Goal: Transaction & Acquisition: Purchase product/service

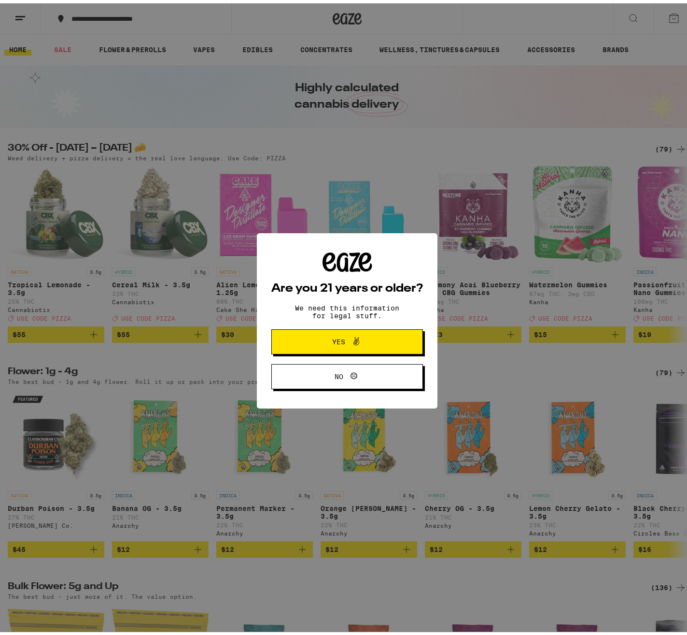
click at [351, 344] on icon at bounding box center [357, 338] width 12 height 12
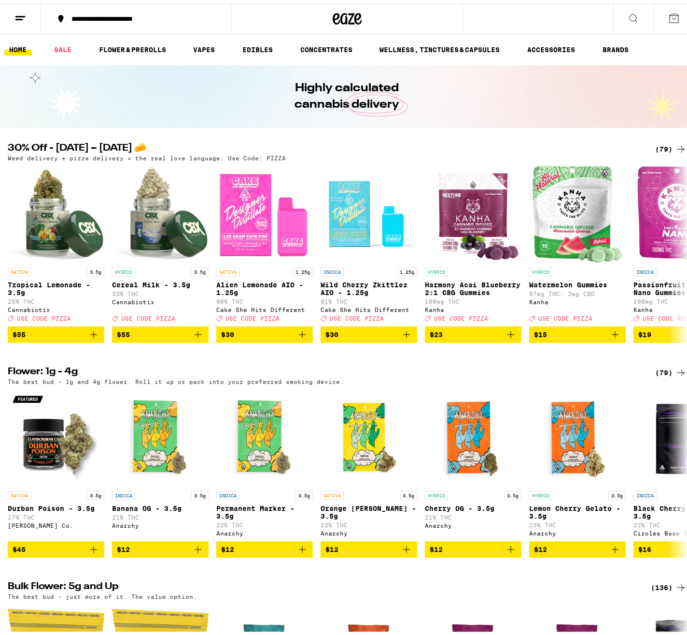
click at [658, 145] on div "(79)" at bounding box center [670, 146] width 31 height 12
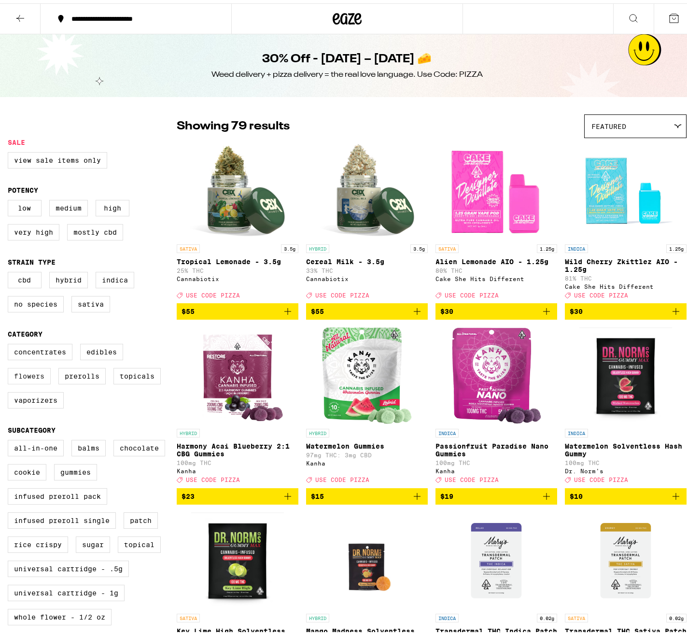
click at [29, 380] on label "Flowers" at bounding box center [29, 373] width 43 height 16
click at [10, 342] on input "Flowers" at bounding box center [10, 342] width 0 height 0
checkbox input "true"
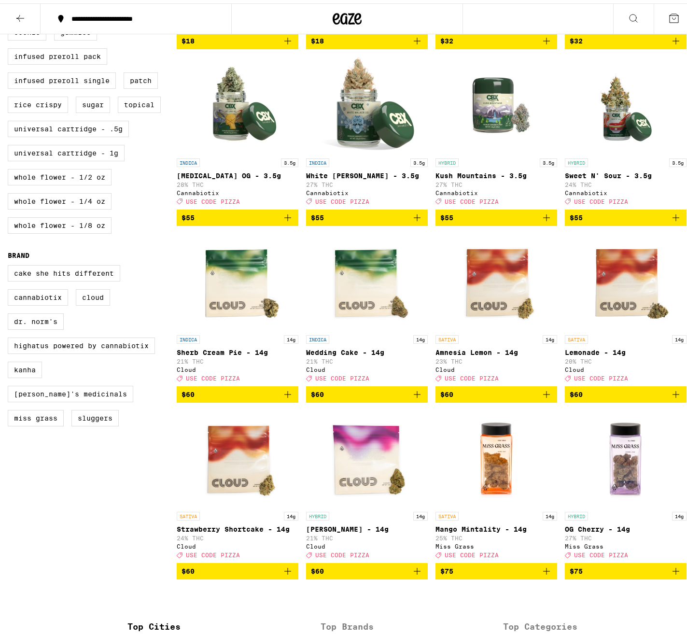
scroll to position [435, 0]
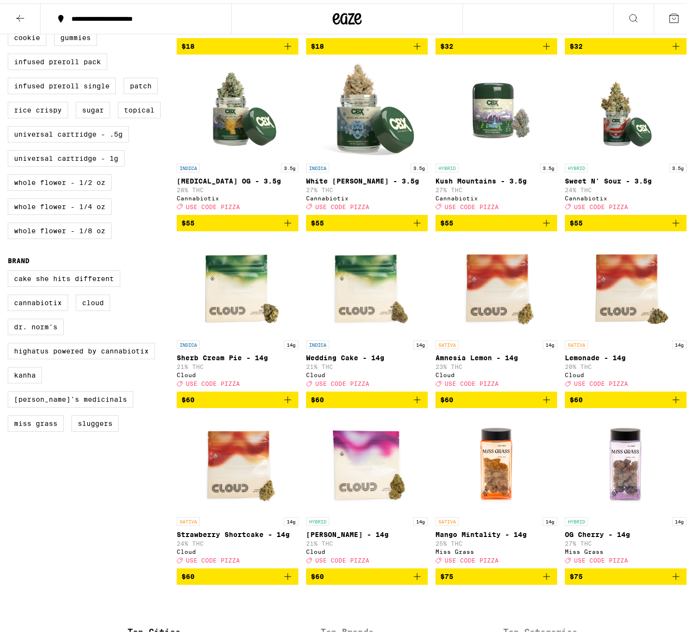
click at [621, 308] on img "Open page for Lemonade - 14g from Cloud" at bounding box center [625, 284] width 97 height 97
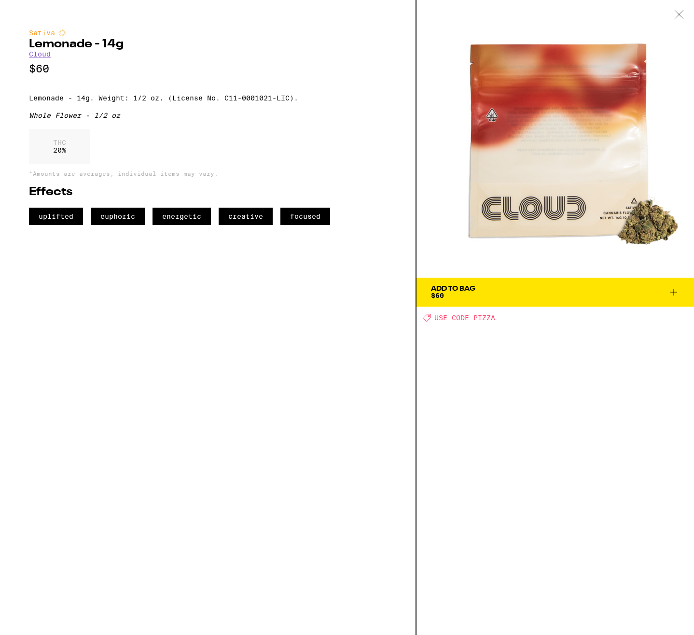
click at [507, 289] on span "Add To Bag $60" at bounding box center [555, 292] width 249 height 14
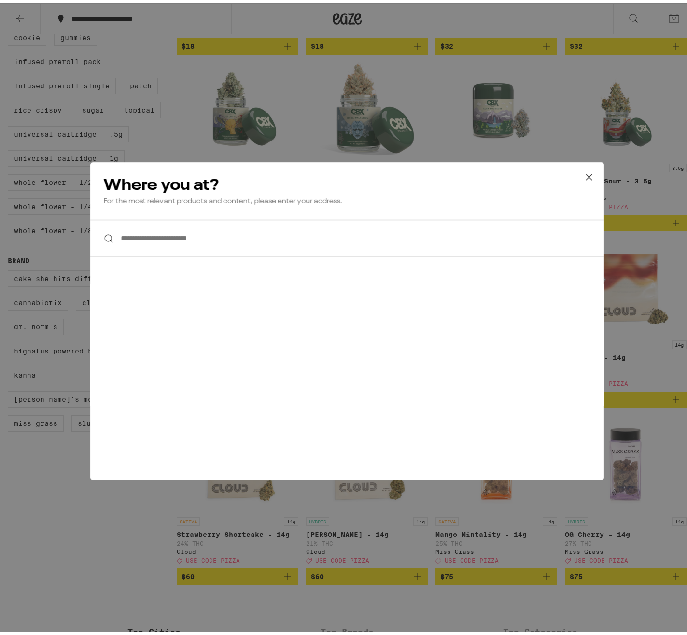
click at [164, 256] on div "**********" at bounding box center [347, 318] width 514 height 318
click at [588, 173] on icon at bounding box center [589, 174] width 14 height 14
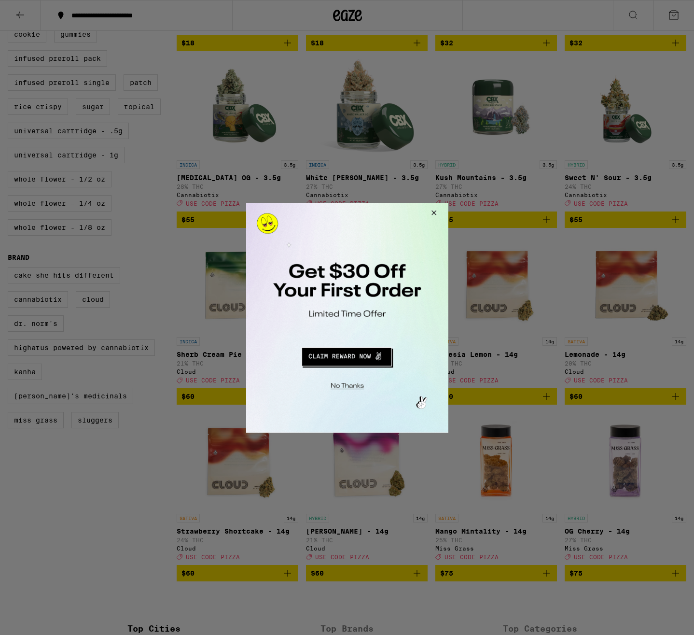
click at [93, 16] on div at bounding box center [347, 317] width 694 height 635
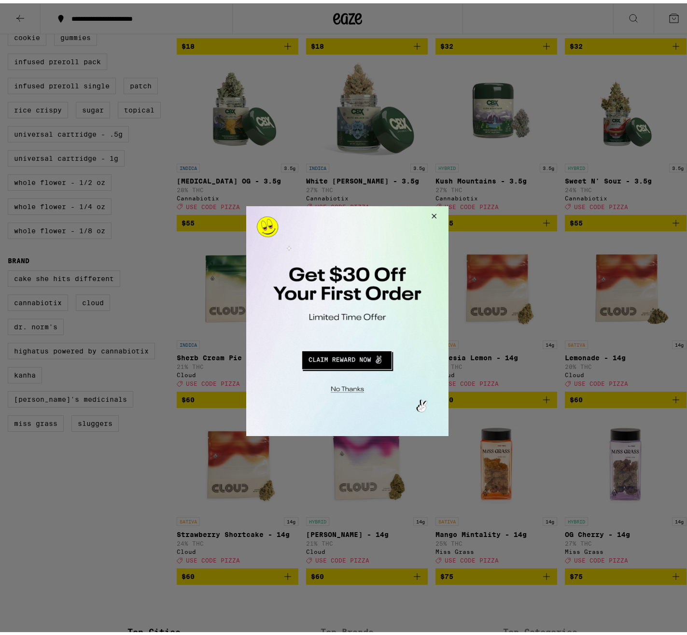
click at [335, 387] on button "Close Modal" at bounding box center [345, 387] width 197 height 15
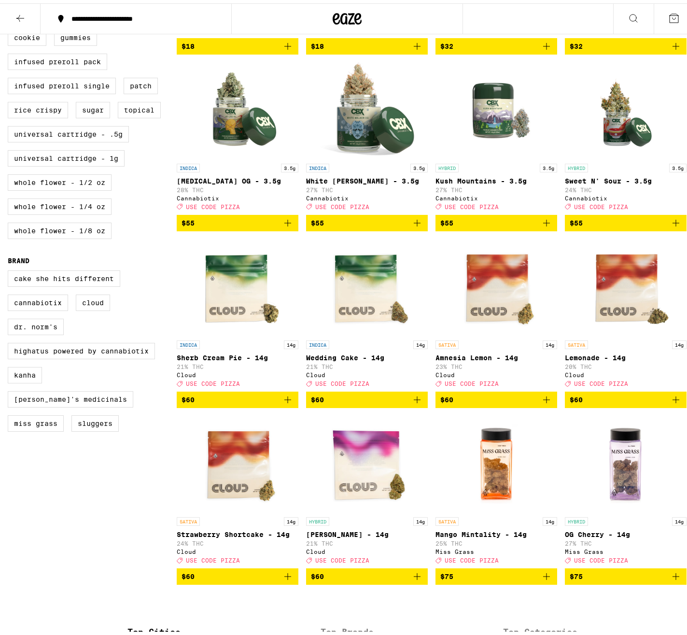
click at [81, 13] on div "**********" at bounding box center [141, 15] width 149 height 7
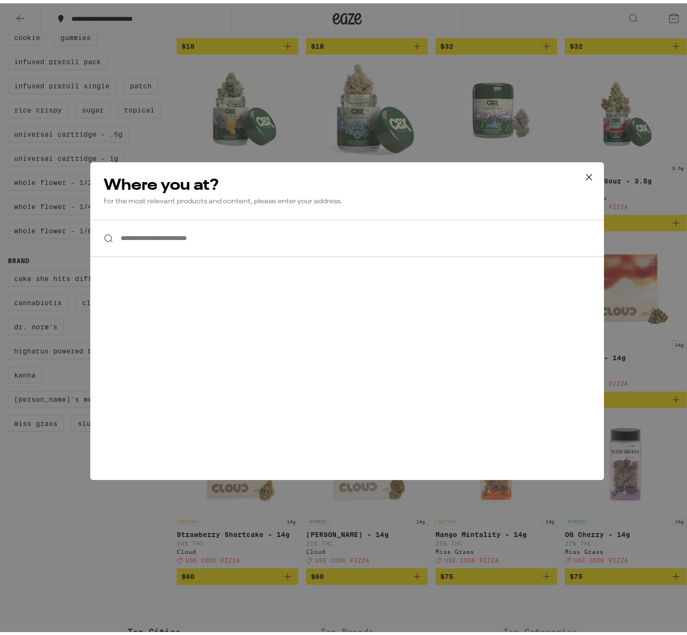
click at [168, 238] on input "**********" at bounding box center [347, 234] width 514 height 37
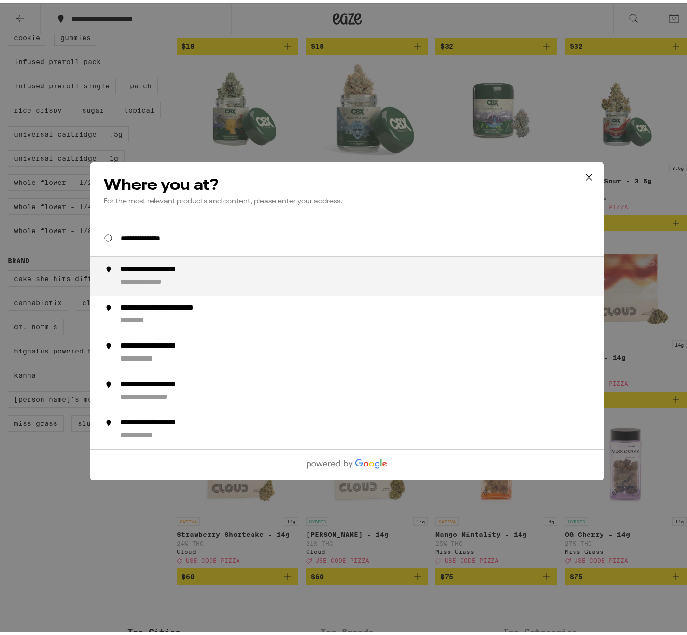
click at [161, 267] on div "**********" at bounding box center [167, 266] width 95 height 10
type input "**********"
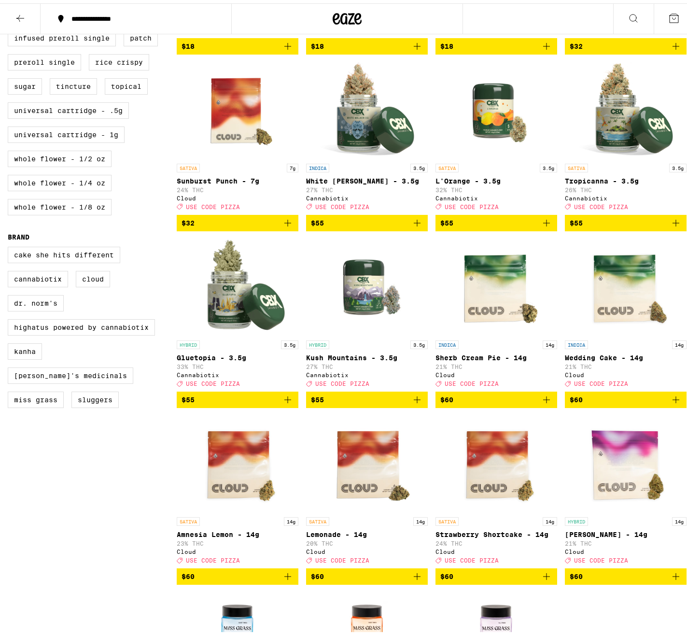
scroll to position [385, 0]
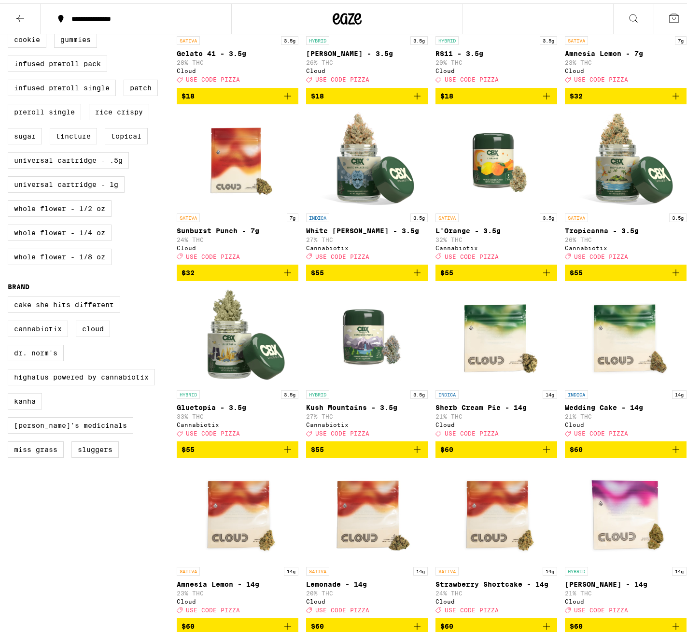
click at [27, 24] on button at bounding box center [20, 15] width 41 height 30
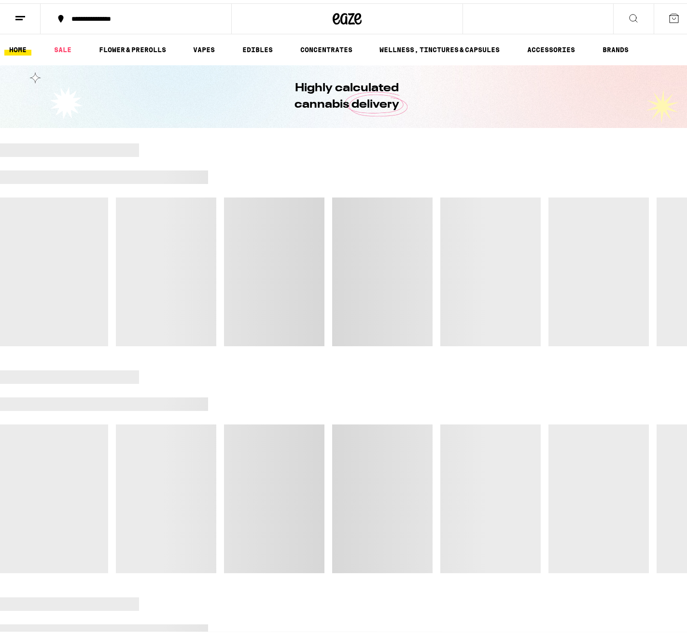
click at [667, 27] on button at bounding box center [674, 15] width 41 height 30
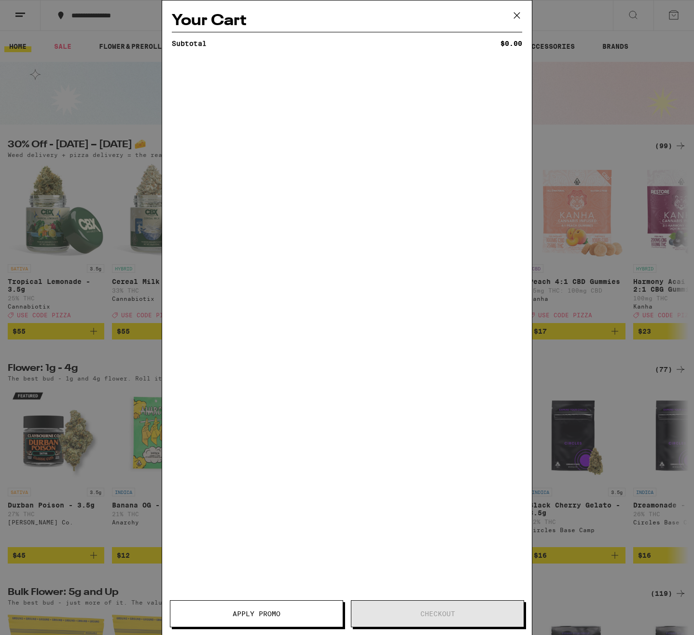
click at [517, 18] on icon at bounding box center [517, 15] width 14 height 14
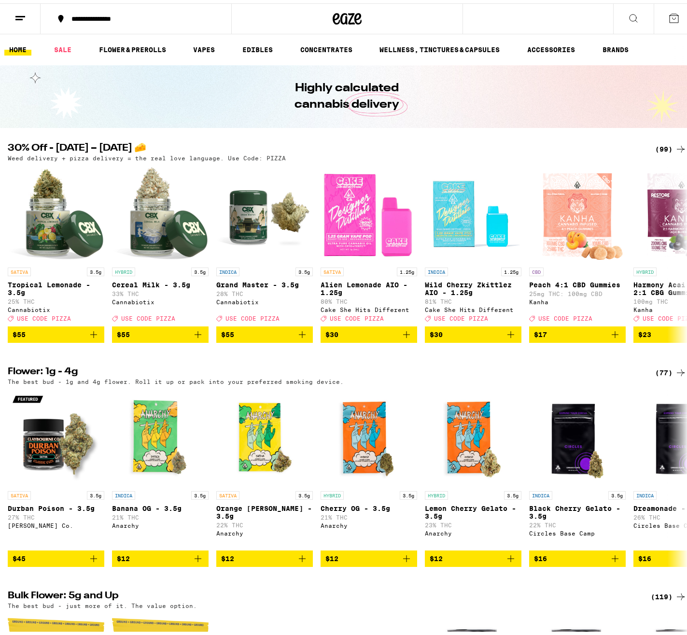
click at [15, 17] on icon at bounding box center [20, 15] width 12 height 12
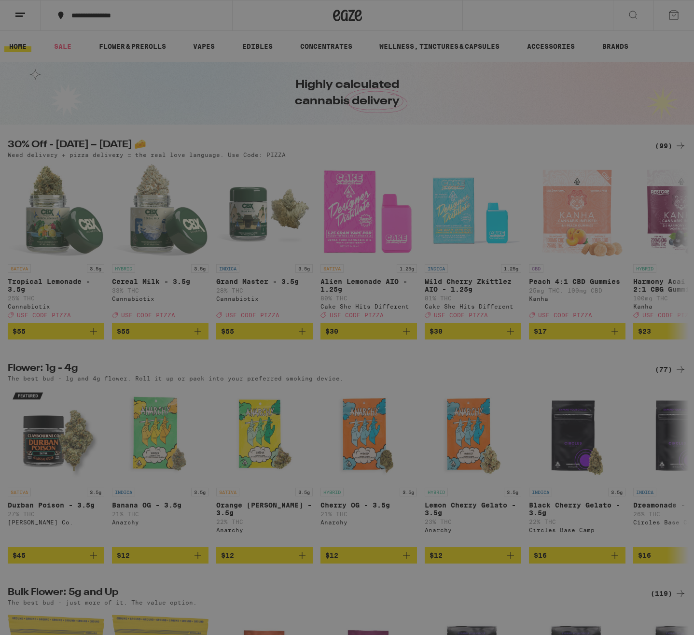
click at [102, 51] on span "Log In" at bounding box center [133, 51] width 91 height 7
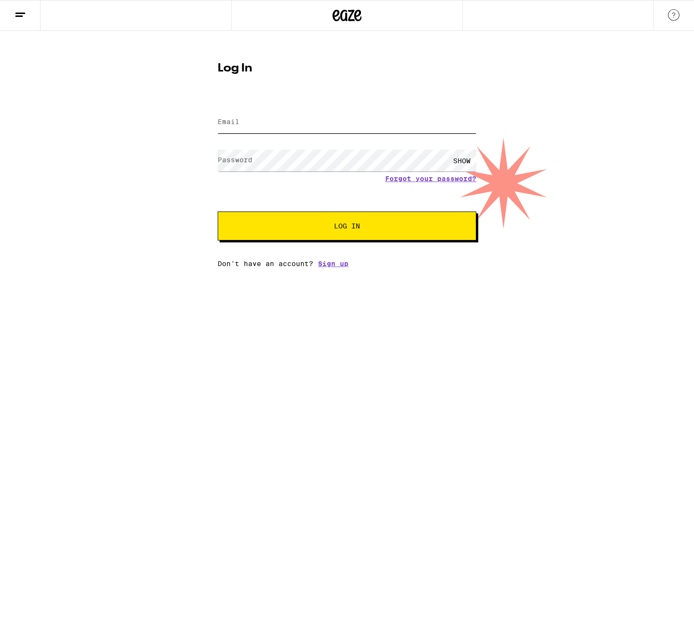
type input "morty.nassiri@gmail.com"
click at [317, 219] on button "Log In" at bounding box center [347, 225] width 259 height 29
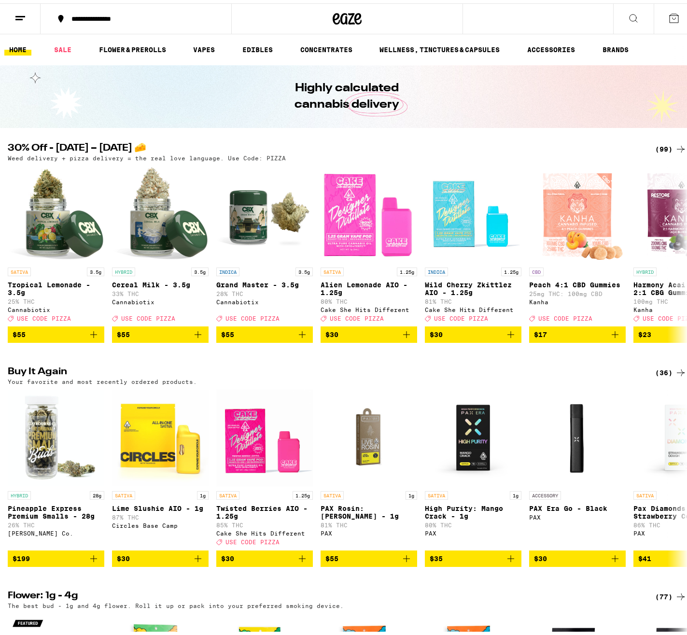
click at [476, 153] on div "Weed delivery + pizza delivery = the real love language. Use Code: PIZZA" at bounding box center [347, 155] width 679 height 6
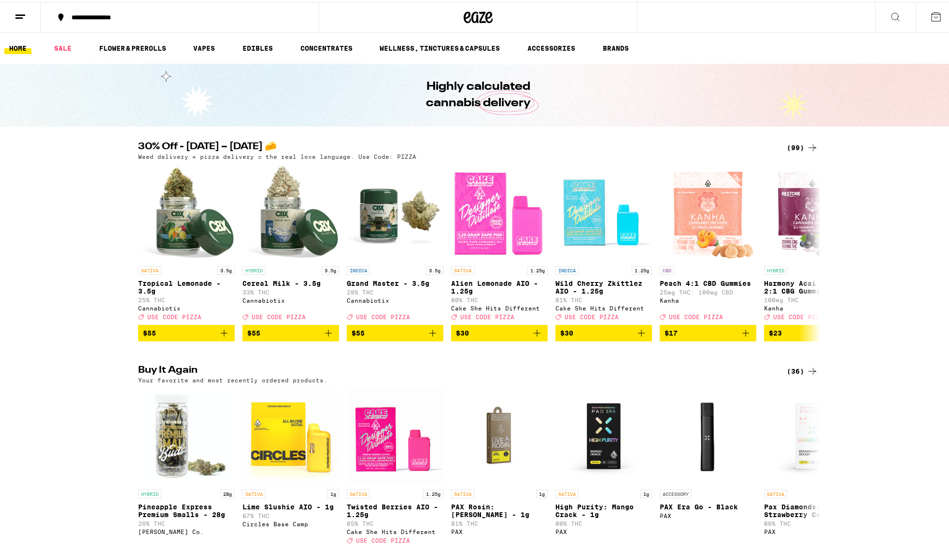
click at [21, 16] on line at bounding box center [18, 16] width 7 height 0
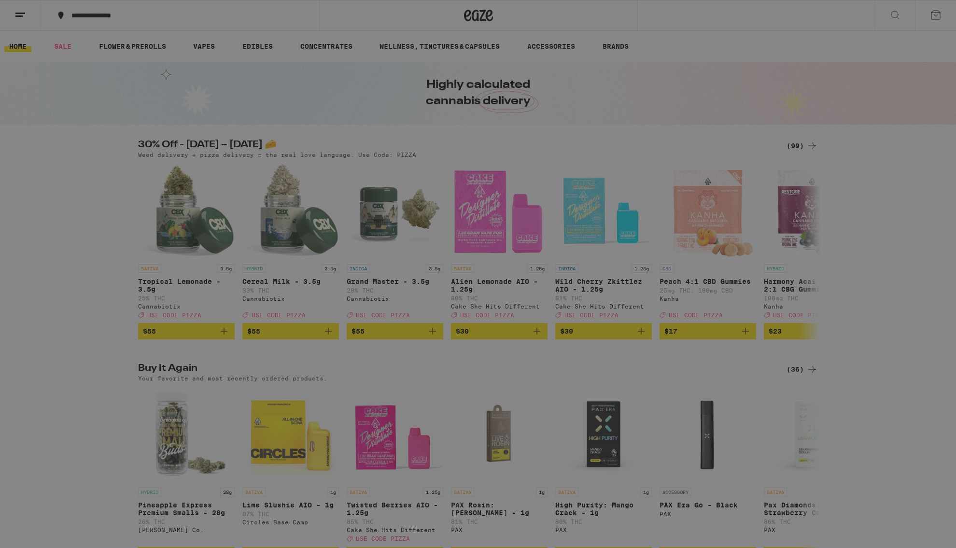
drag, startPoint x: 813, startPoint y: 396, endPoint x: 795, endPoint y: 388, distance: 19.9
click at [813, 396] on div "Menu Shop Buy It Again Sale Flower & Prerolls Vapes Edibles Concentrates Wellne…" at bounding box center [478, 274] width 956 height 548
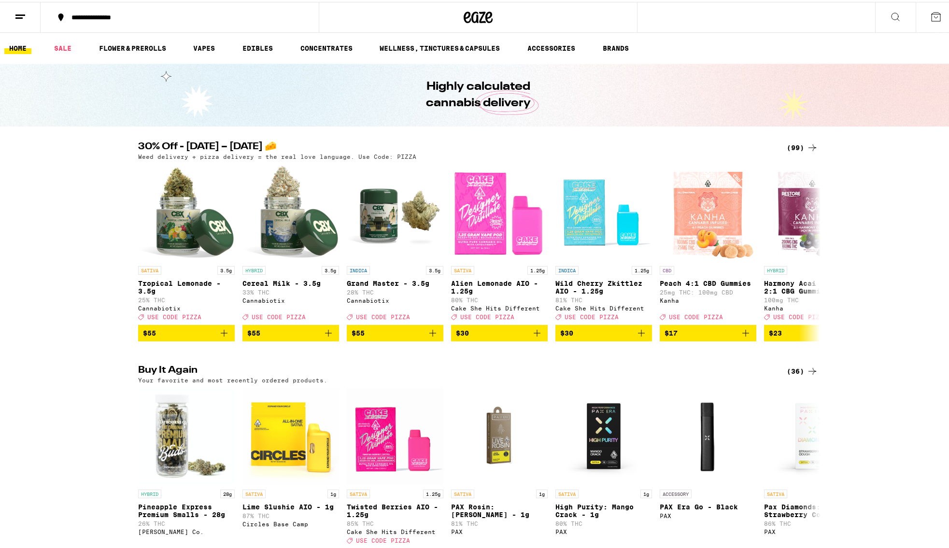
click at [810, 144] on icon at bounding box center [812, 145] width 8 height 7
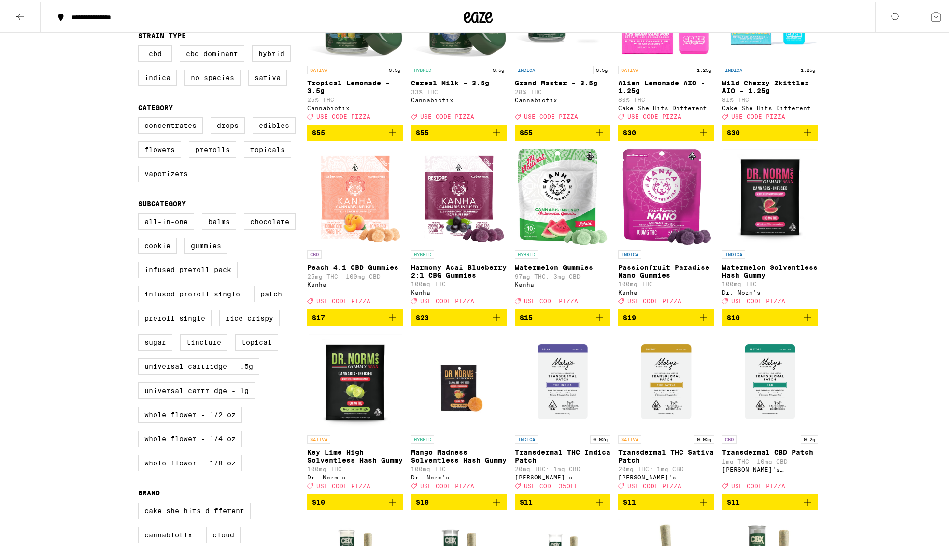
scroll to position [193, 0]
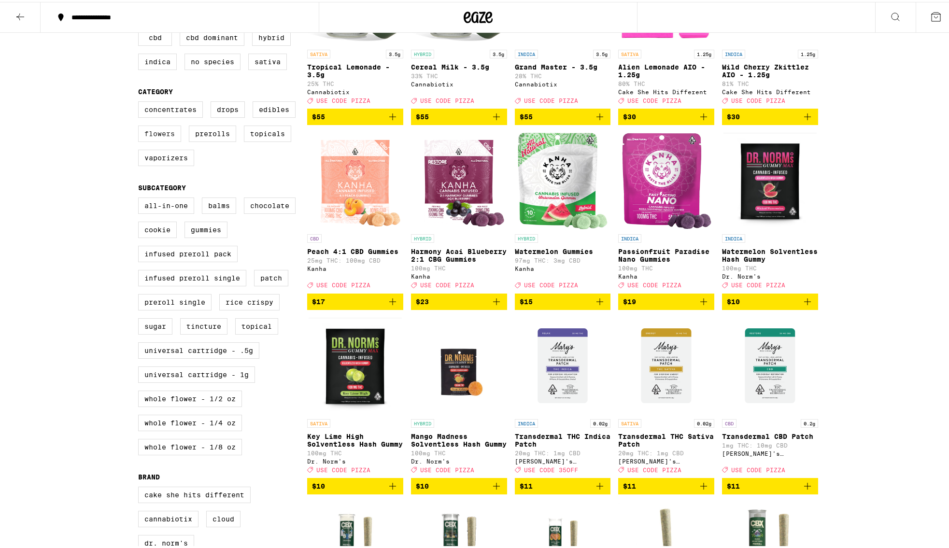
click at [166, 139] on label "Flowers" at bounding box center [159, 132] width 43 height 16
click at [140, 101] on input "Flowers" at bounding box center [140, 101] width 0 height 0
checkbox input "true"
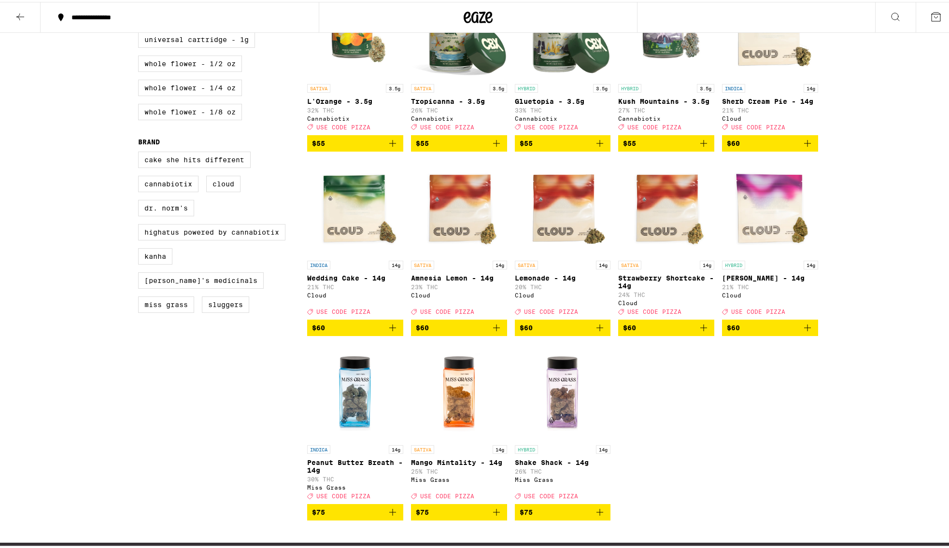
scroll to position [531, 0]
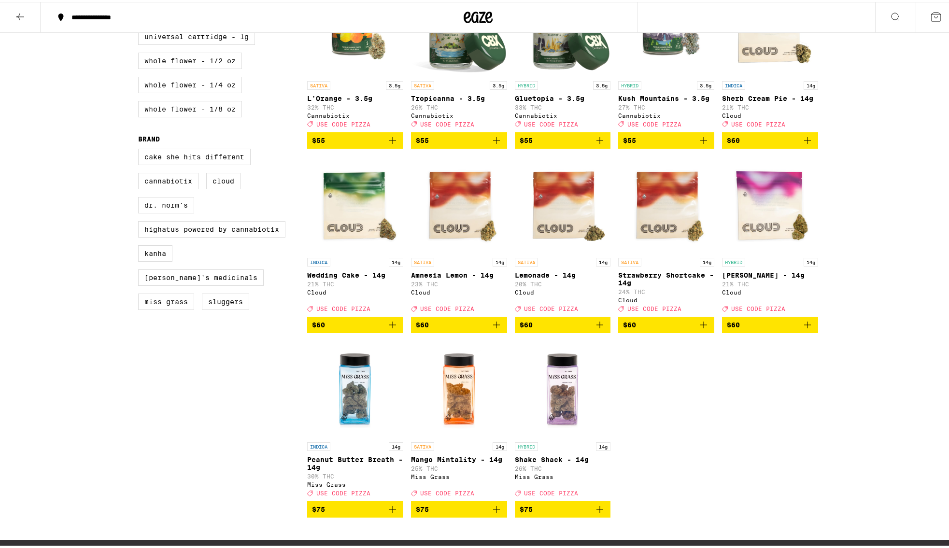
drag, startPoint x: 698, startPoint y: 351, endPoint x: 612, endPoint y: 477, distance: 152.0
click at [612, 477] on div "SATIVA 3.5g Tropical Lemonade - 3.5g 25% THC Cannabiotix Deal Created with Sket…" at bounding box center [562, 61] width 511 height 907
click at [594, 329] on icon "Add to bag" at bounding box center [600, 323] width 12 height 12
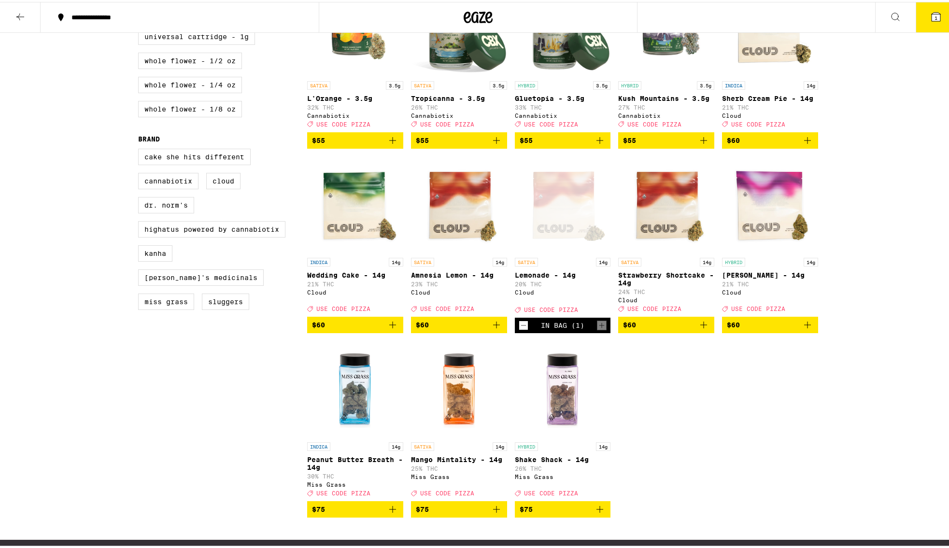
click at [700, 326] on icon "Add to bag" at bounding box center [703, 323] width 7 height 7
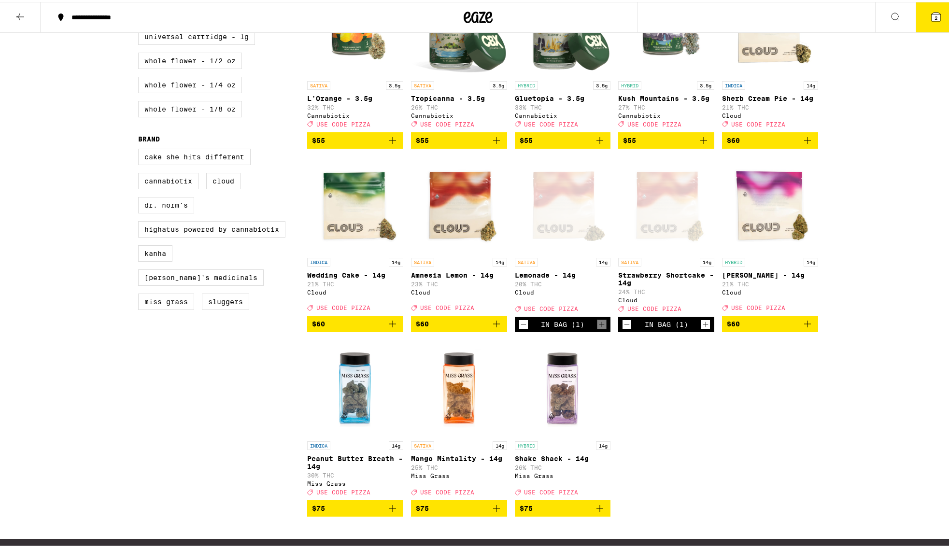
click at [933, 23] on button "2" at bounding box center [935, 15] width 41 height 30
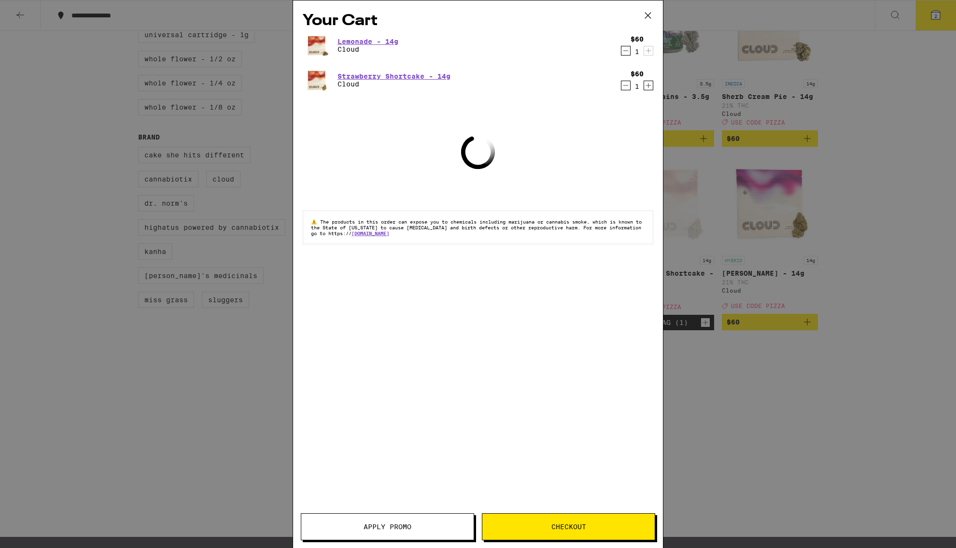
click at [353, 528] on span "Apply Promo" at bounding box center [387, 526] width 172 height 7
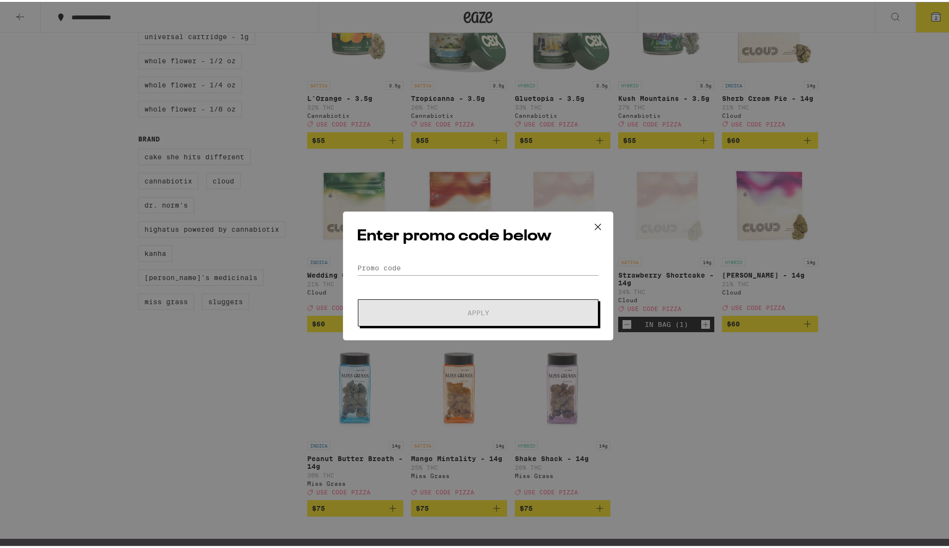
click at [366, 258] on div "Enter promo code below Promo Code Apply" at bounding box center [478, 274] width 270 height 129
click at [375, 270] on input "Promo Code" at bounding box center [478, 266] width 242 height 14
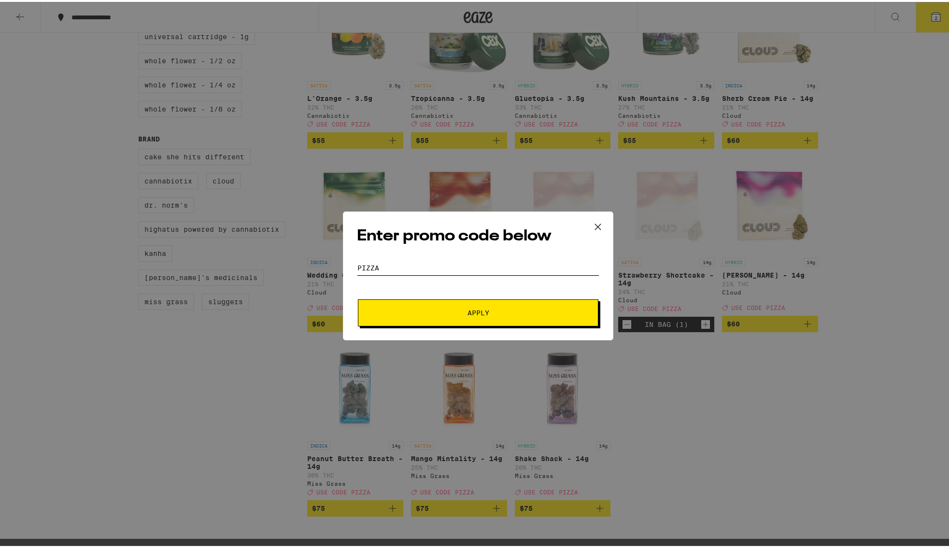
type input "pizza"
click at [431, 313] on span "Apply" at bounding box center [478, 311] width 174 height 7
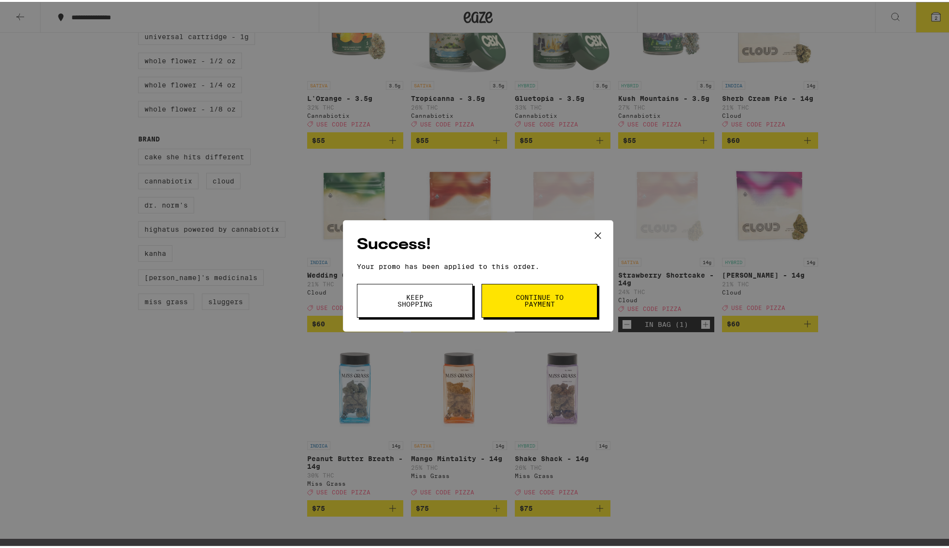
click at [515, 302] on span "Continue to payment" at bounding box center [539, 299] width 49 height 14
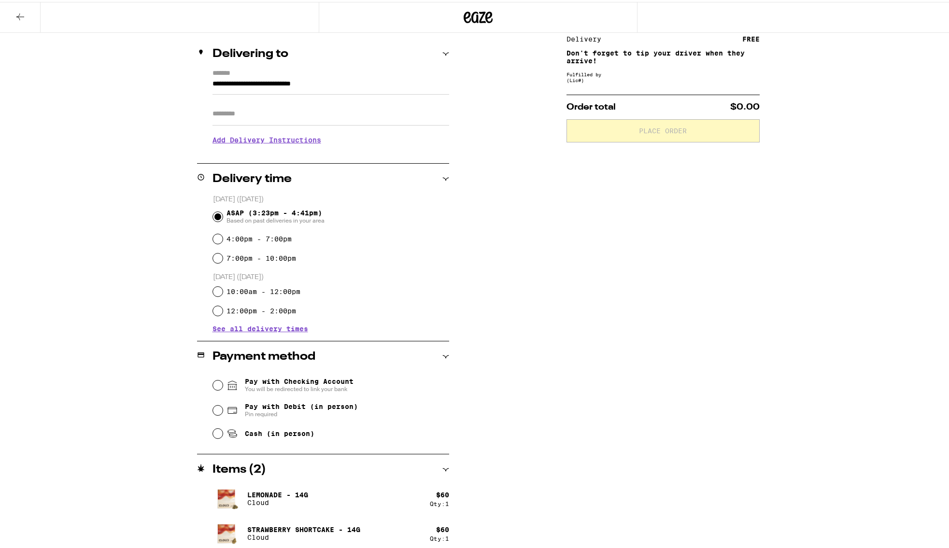
scroll to position [112, 0]
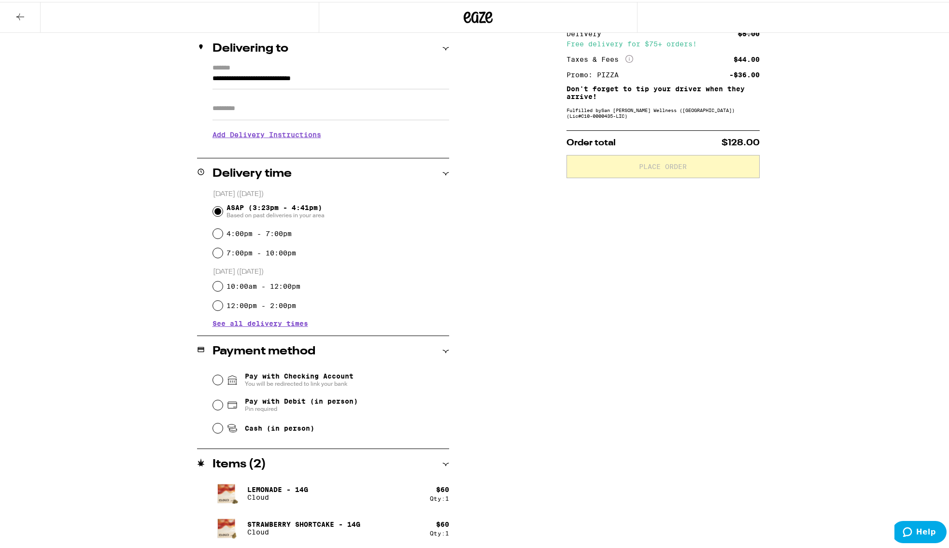
click at [248, 430] on span "Cash (in person)" at bounding box center [280, 426] width 70 height 8
click at [223, 431] on input "Cash (in person)" at bounding box center [218, 426] width 10 height 10
radio input "true"
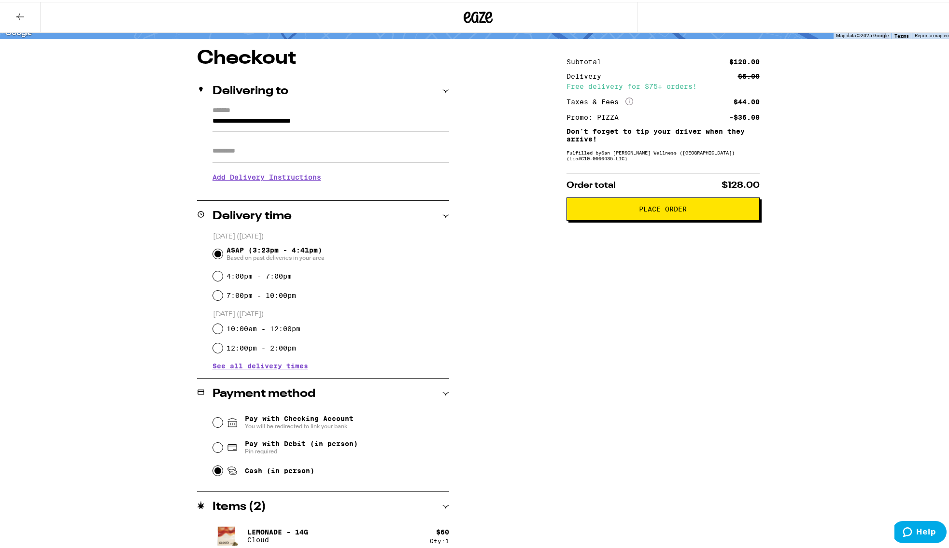
scroll to position [64, 0]
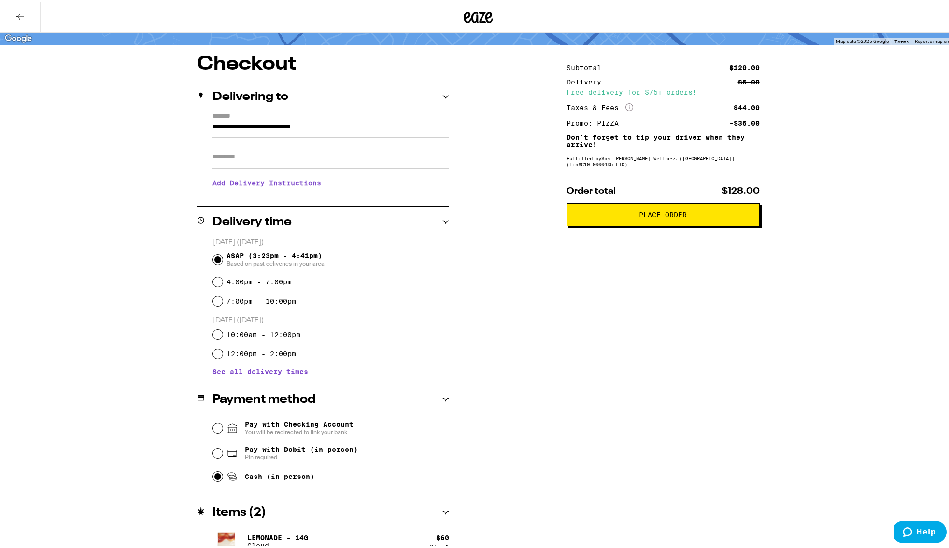
click at [646, 215] on span "Place Order" at bounding box center [663, 213] width 48 height 7
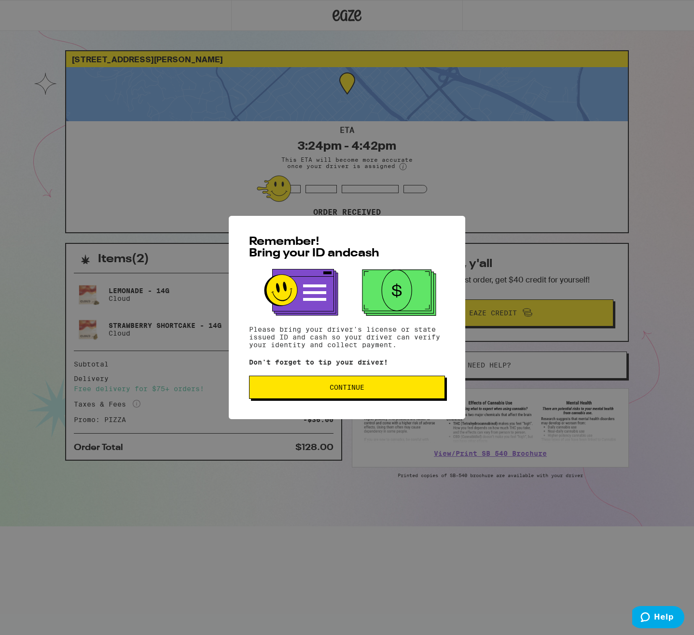
click at [356, 391] on span "Continue" at bounding box center [347, 387] width 35 height 7
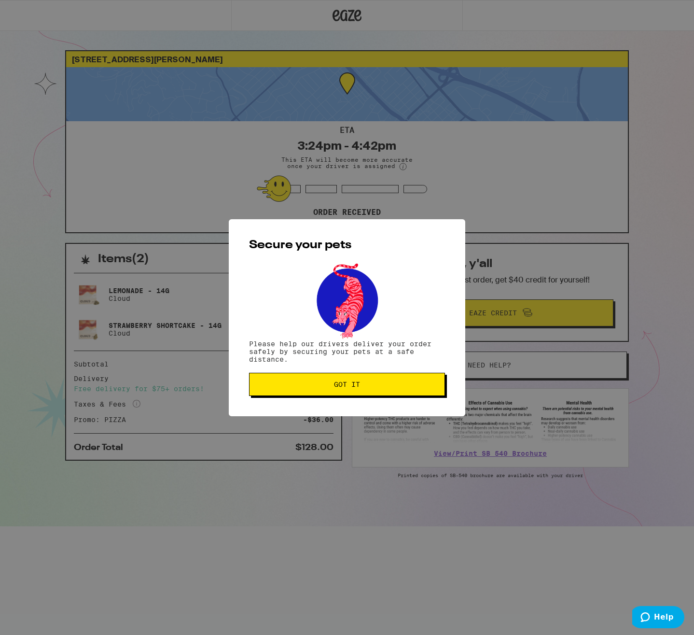
click at [363, 386] on span "Got it" at bounding box center [347, 384] width 180 height 7
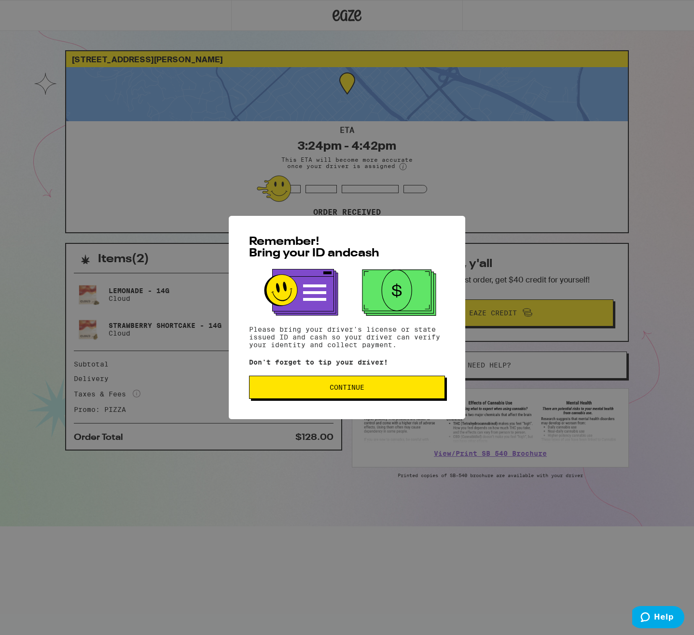
click at [383, 393] on button "Continue" at bounding box center [347, 387] width 196 height 23
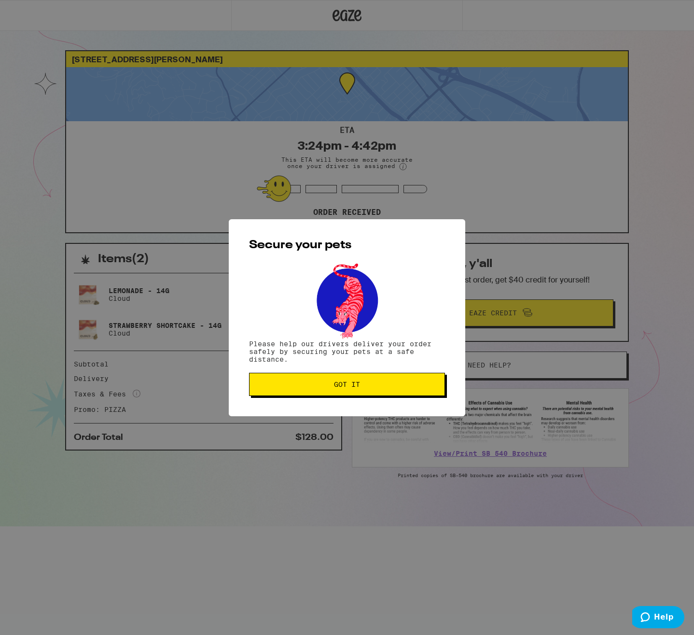
click at [333, 385] on span "Got it" at bounding box center [347, 384] width 180 height 7
